Goal: Task Accomplishment & Management: Manage account settings

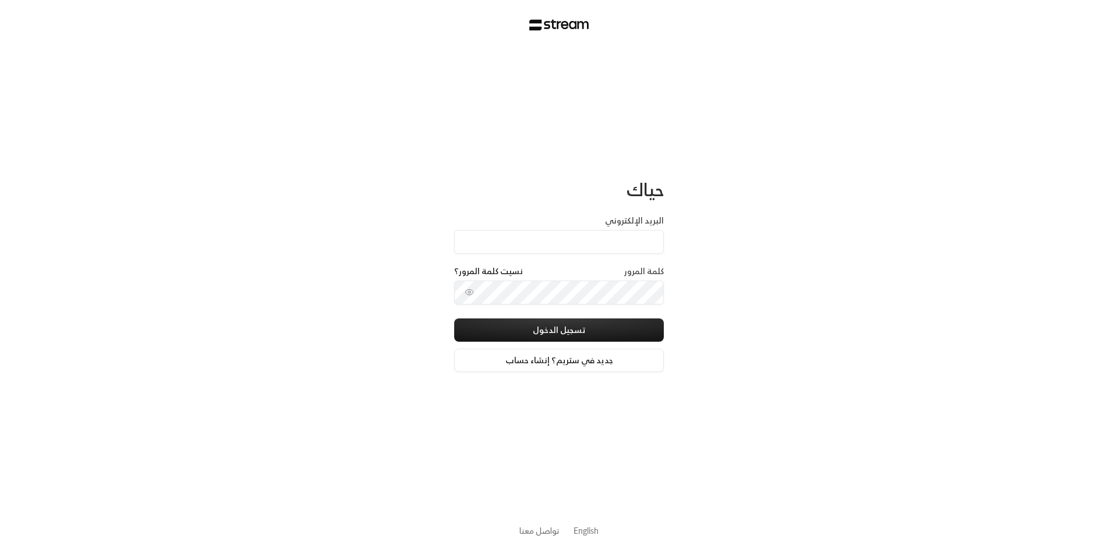
type input "[EMAIL_ADDRESS][DOMAIN_NAME]"
click at [570, 331] on button "تسجيل الدخول" at bounding box center [559, 329] width 210 height 23
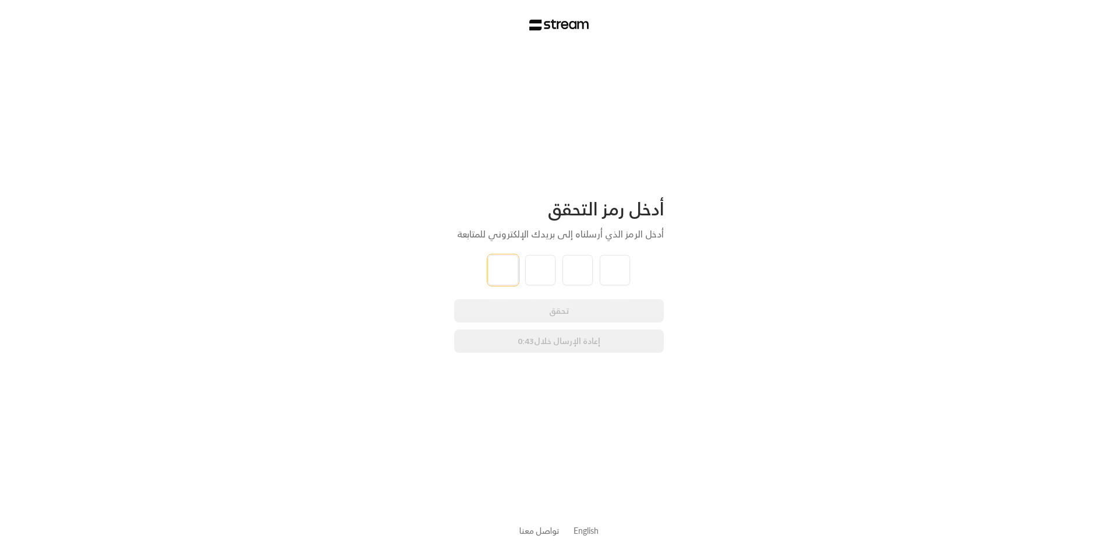
type input "3"
type input "6"
type input "9"
type input "0"
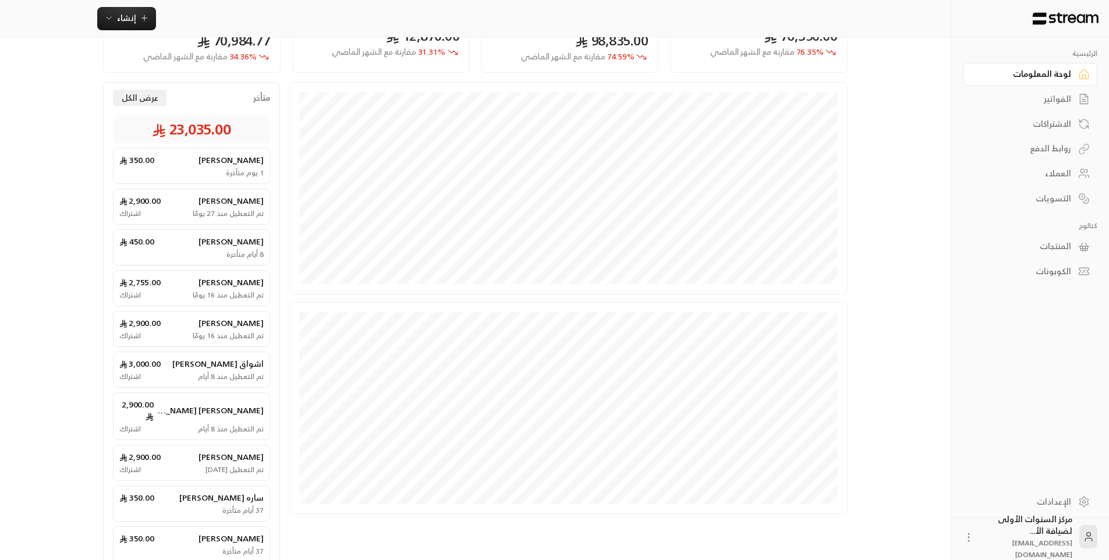
scroll to position [116, 0]
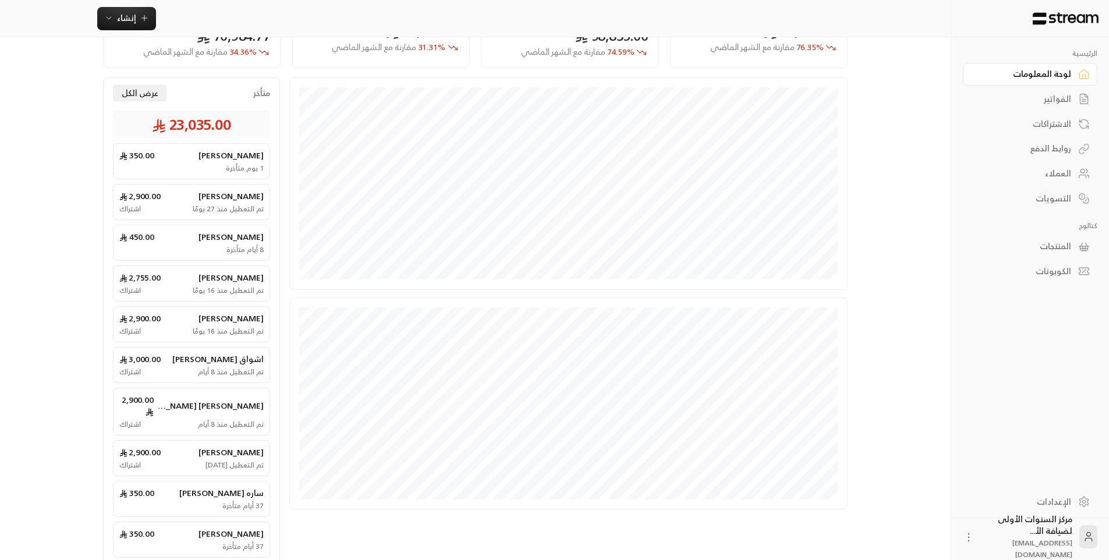
click at [1045, 102] on div "الفواتير" at bounding box center [1024, 99] width 94 height 12
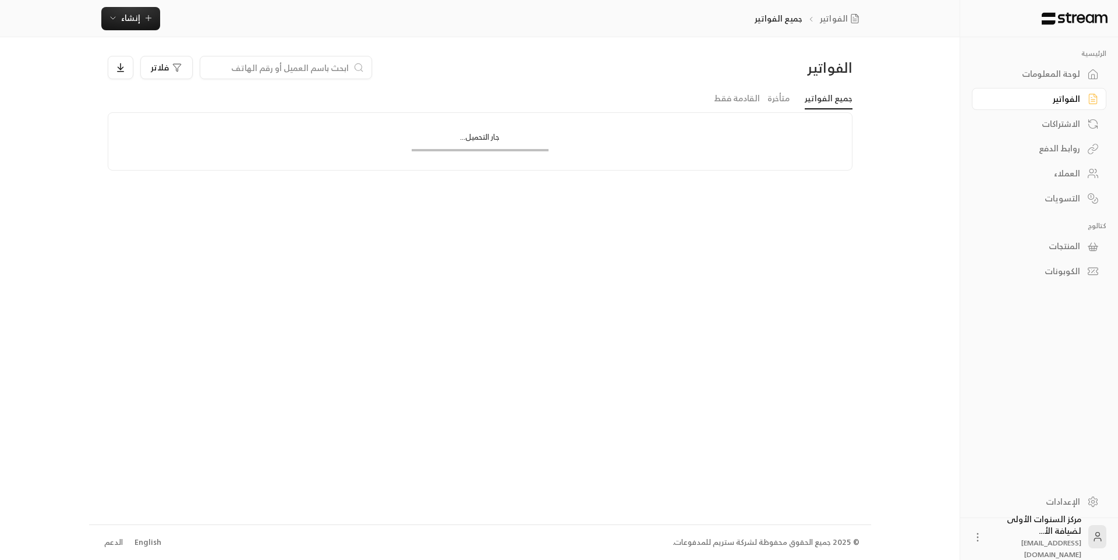
click at [282, 66] on input at bounding box center [278, 67] width 142 height 13
type input ";"
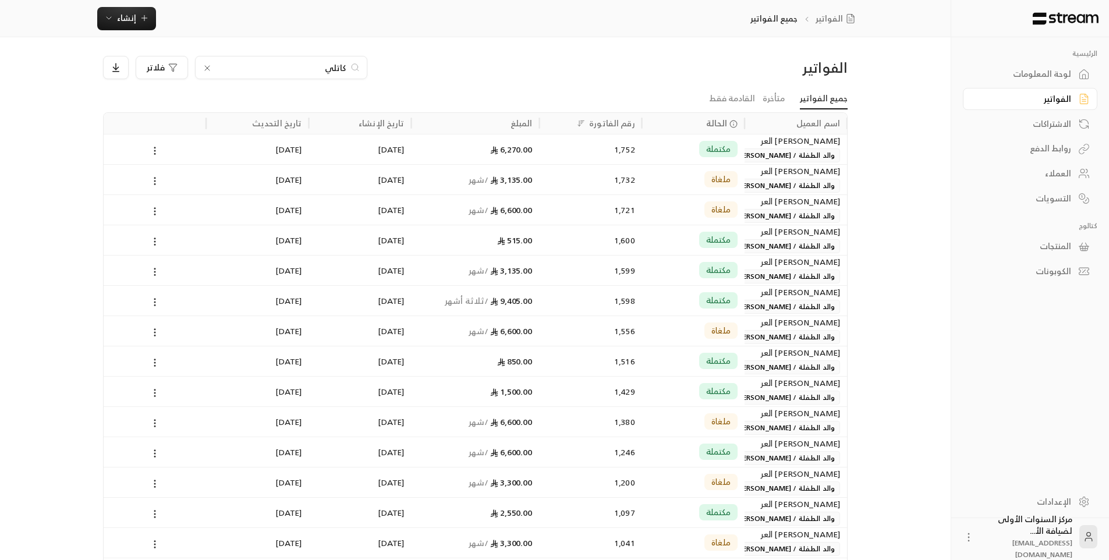
type input "كاتلي"
click at [574, 147] on div "1,752" at bounding box center [591, 149] width 88 height 30
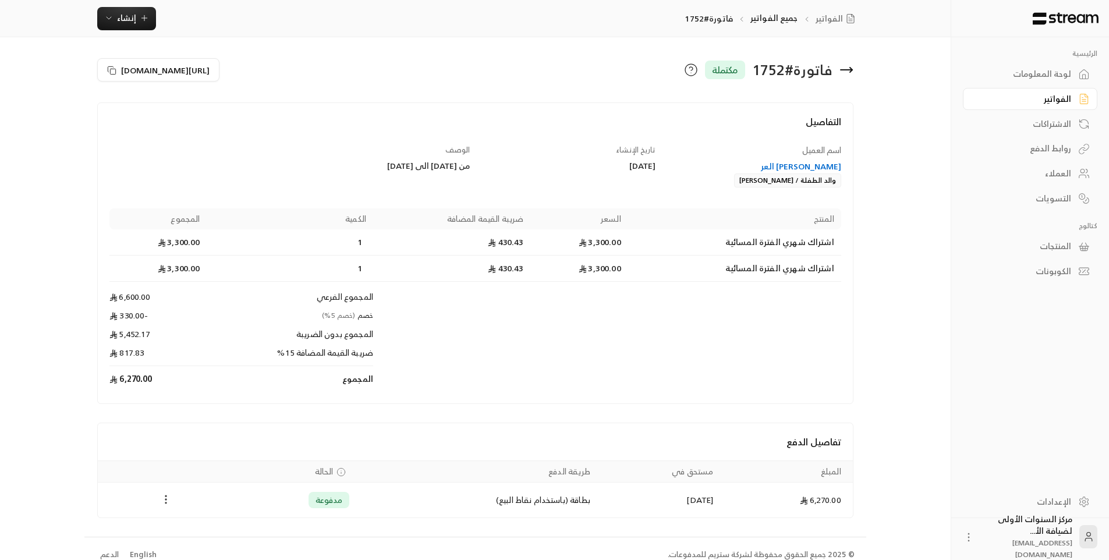
click at [165, 495] on icon "Payments" at bounding box center [166, 500] width 12 height 12
click at [185, 520] on li "تحميل الفاتورة" at bounding box center [194, 516] width 59 height 21
click at [849, 70] on icon at bounding box center [847, 70] width 12 height 0
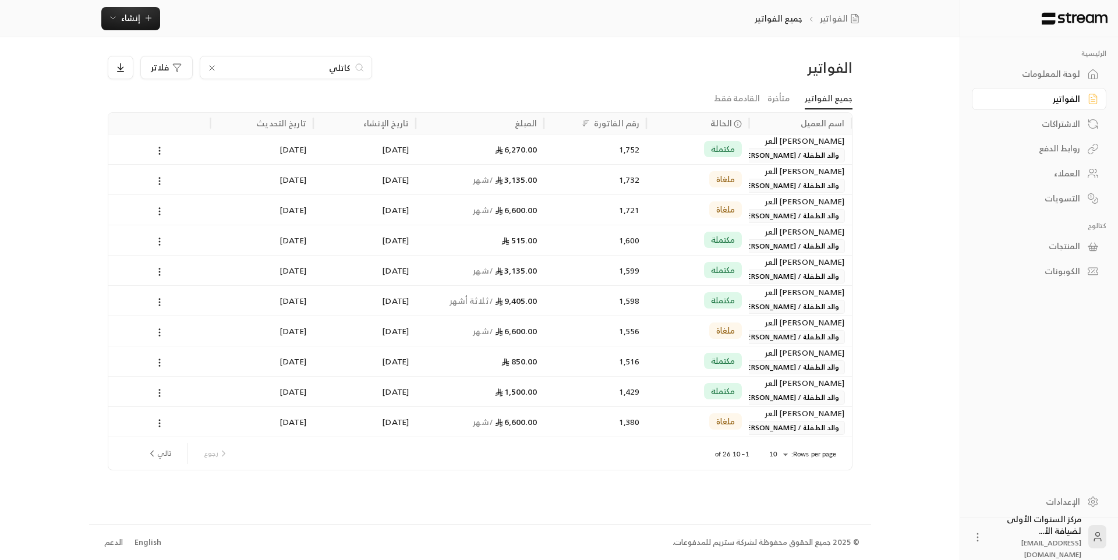
click at [543, 259] on div "3,135.00 / شهر" at bounding box center [480, 270] width 128 height 30
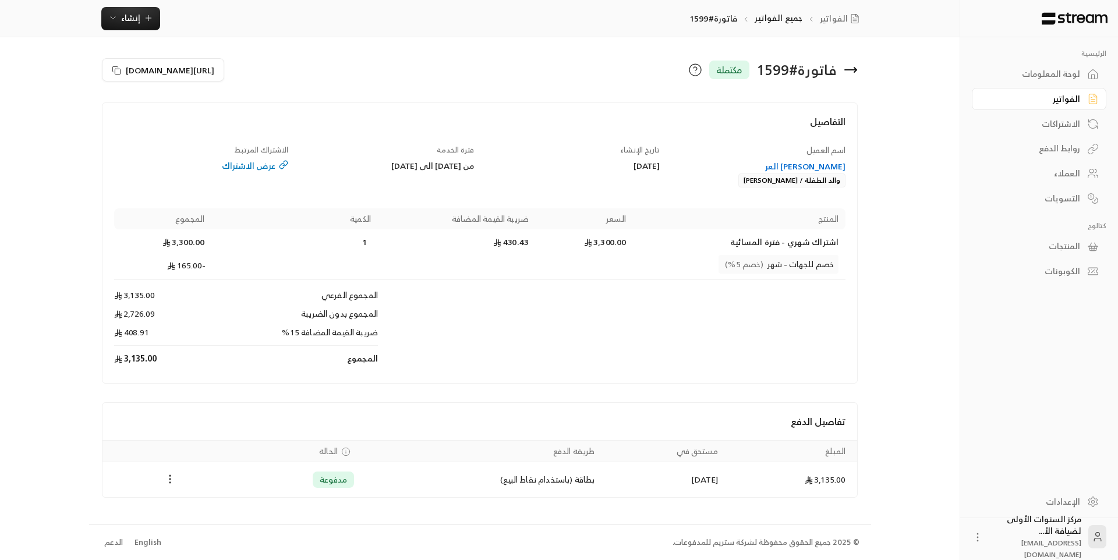
click at [168, 474] on icon "Payments" at bounding box center [170, 479] width 12 height 12
click at [187, 503] on li "تحميل الفاتورة" at bounding box center [198, 509] width 59 height 21
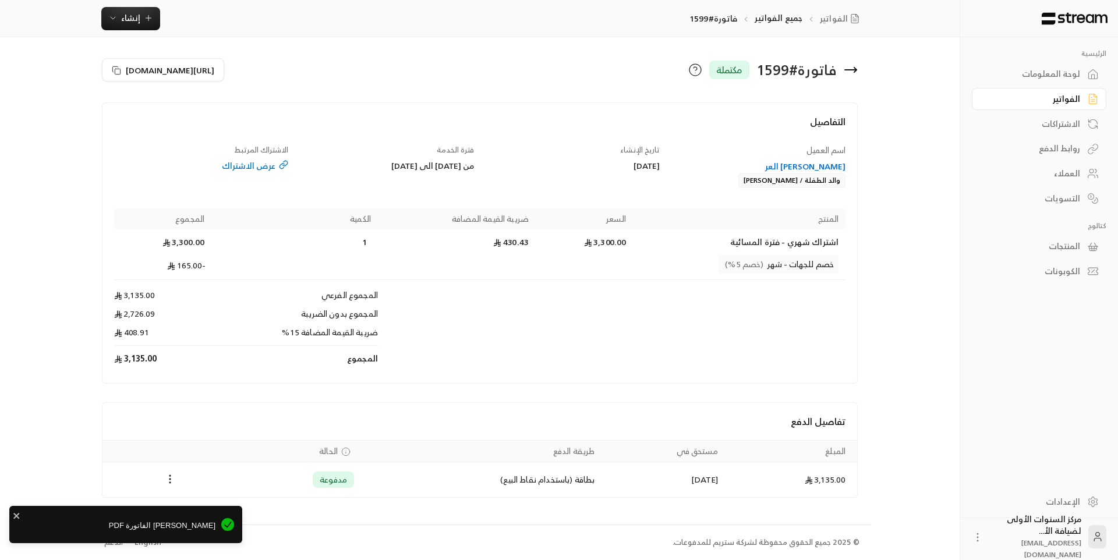
click at [851, 70] on icon at bounding box center [851, 70] width 12 height 0
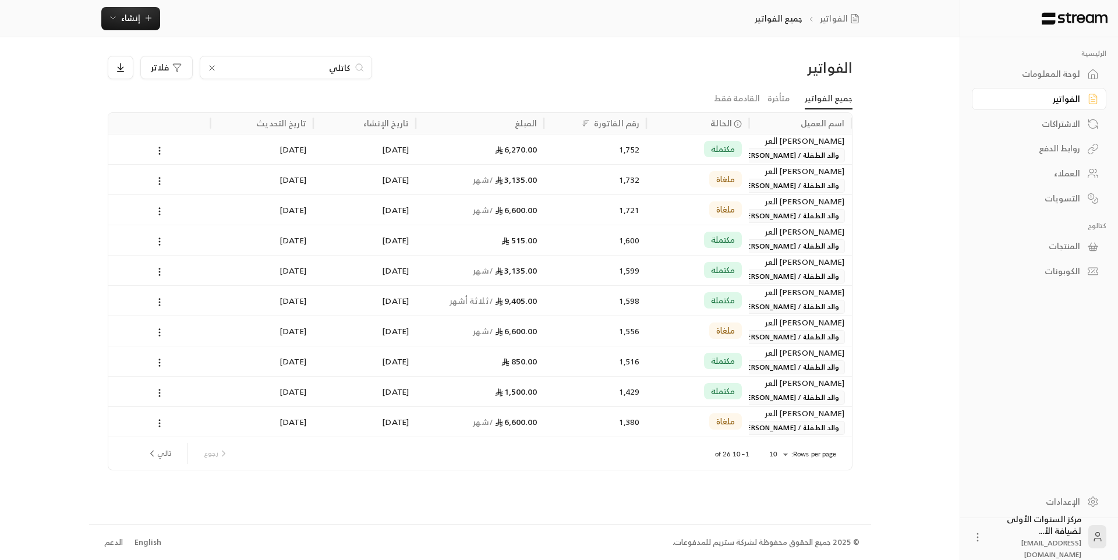
click at [596, 297] on div "1,598" at bounding box center [595, 301] width 88 height 30
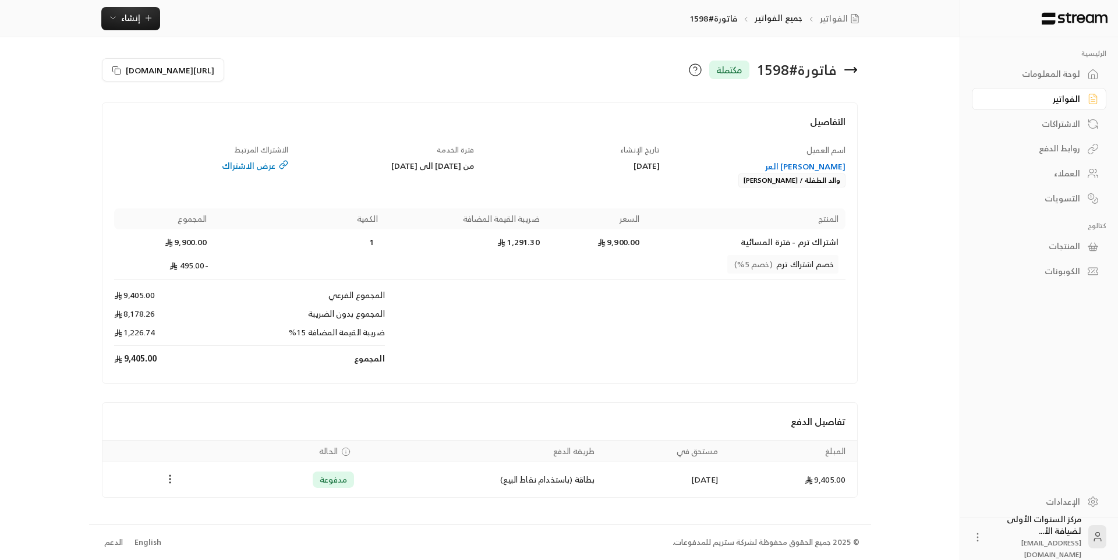
click at [165, 478] on icon "Payments" at bounding box center [170, 479] width 12 height 12
click at [196, 511] on li "تحميل الفاتورة" at bounding box center [198, 509] width 59 height 21
